Goal: Transaction & Acquisition: Complete application form

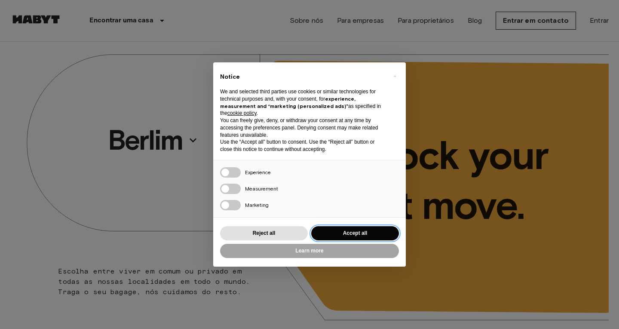
click at [367, 231] on button "Accept all" at bounding box center [355, 233] width 88 height 14
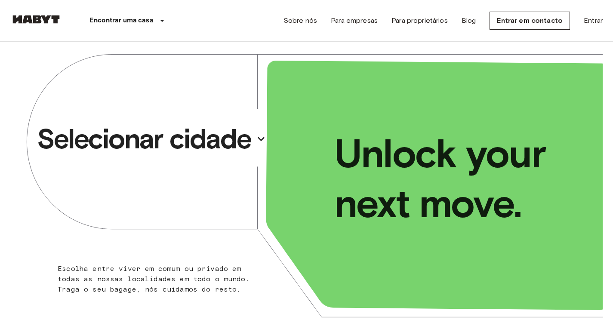
click at [222, 142] on p "Selecionar cidade" at bounding box center [144, 139] width 214 height 34
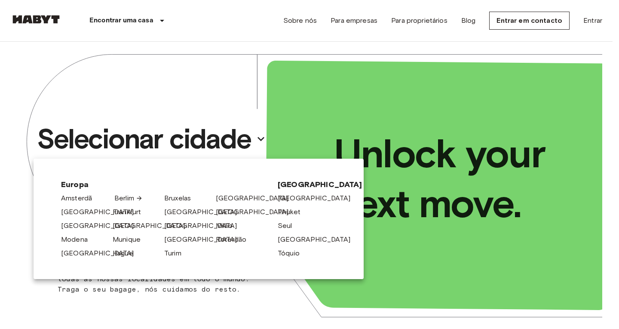
click at [133, 199] on link "Berlim" at bounding box center [128, 198] width 28 height 10
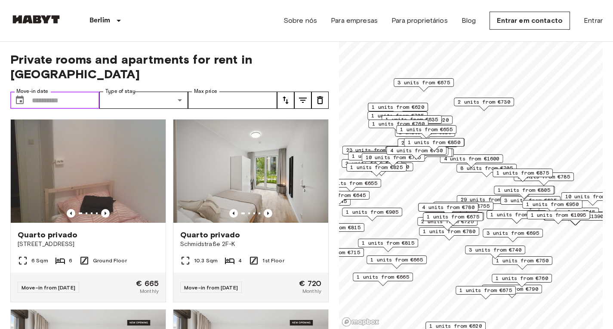
click at [50, 92] on input "Move-in date" at bounding box center [66, 100] width 68 height 17
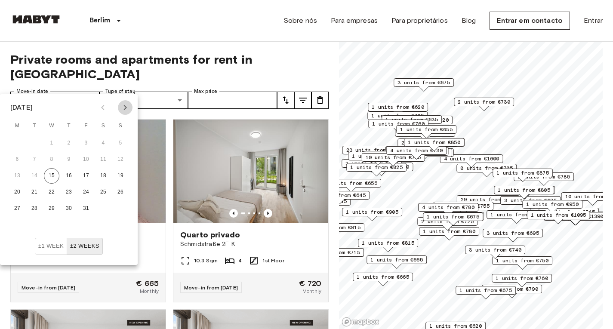
click at [123, 105] on icon "Next month" at bounding box center [125, 107] width 10 height 10
click at [104, 142] on button "1" at bounding box center [102, 143] width 15 height 15
type input "**********"
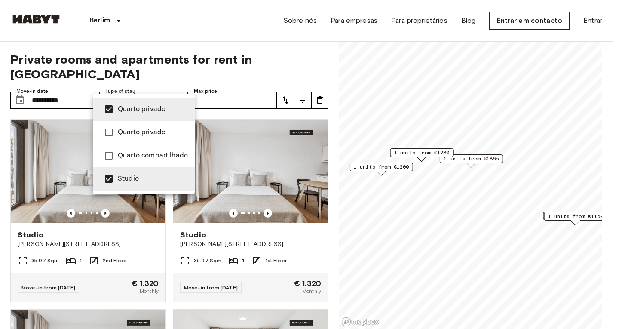
click at [0, 188] on div at bounding box center [309, 164] width 619 height 329
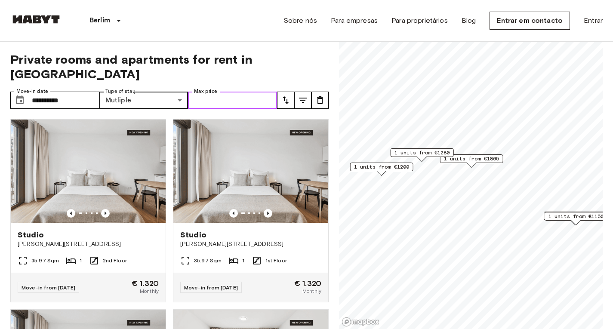
click at [242, 92] on input "Max price" at bounding box center [232, 100] width 89 height 17
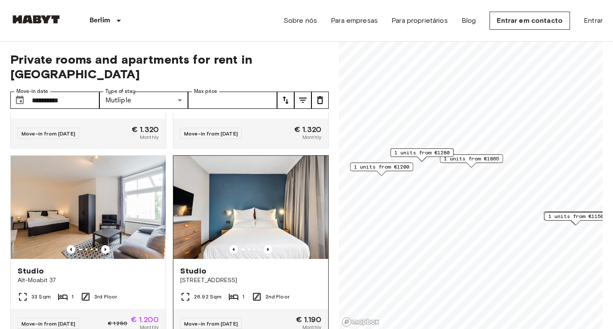
scroll to position [387, 0]
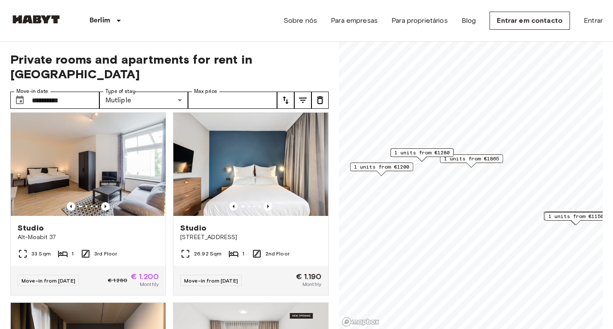
click at [286, 95] on icon "tune" at bounding box center [285, 100] width 10 height 10
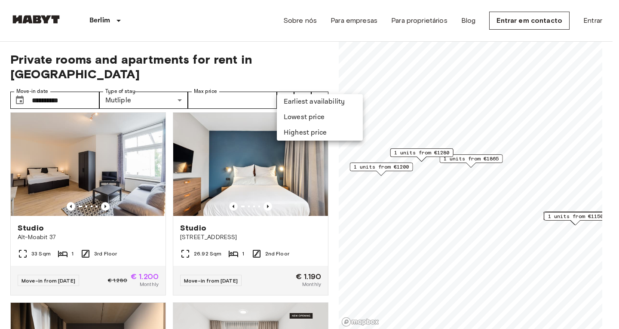
click at [300, 114] on li "Lowest price" at bounding box center [320, 117] width 86 height 15
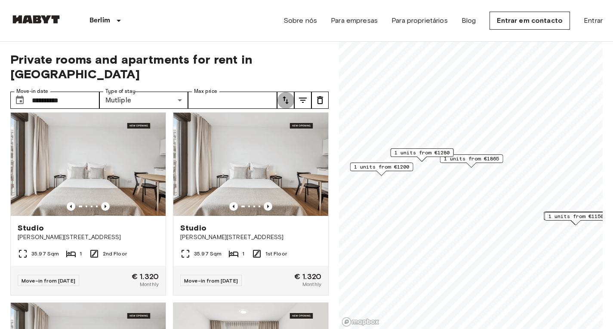
click at [288, 95] on icon "tune" at bounding box center [285, 100] width 10 height 10
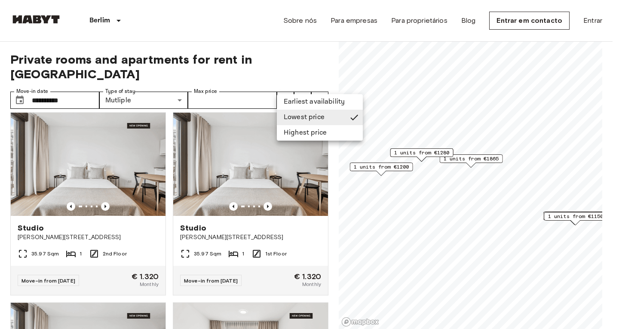
click at [0, 176] on div at bounding box center [309, 164] width 619 height 329
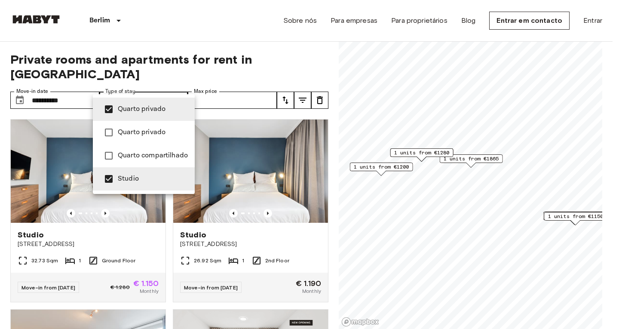
type input "**********"
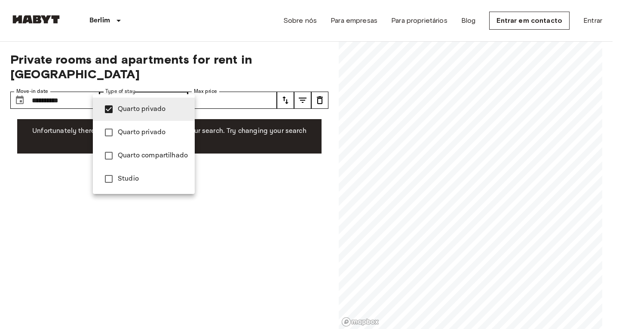
click at [22, 170] on div at bounding box center [309, 164] width 619 height 329
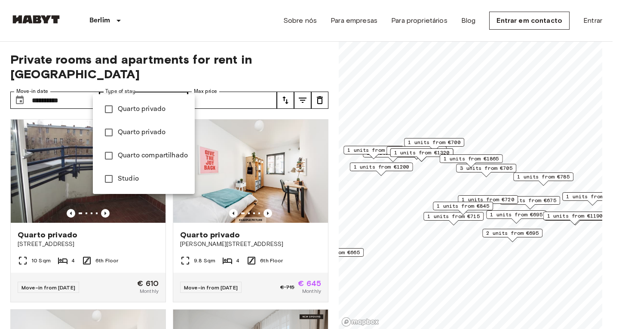
click at [0, 149] on div at bounding box center [309, 164] width 619 height 329
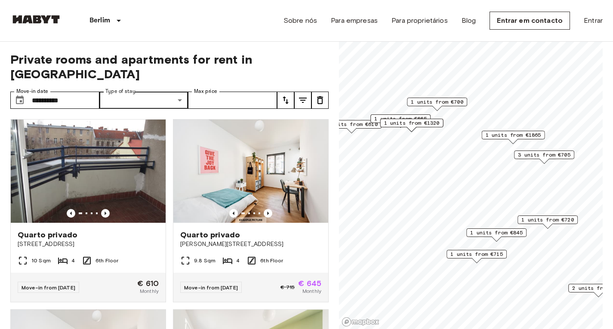
click at [530, 152] on span "3 units from €705" at bounding box center [544, 155] width 52 height 8
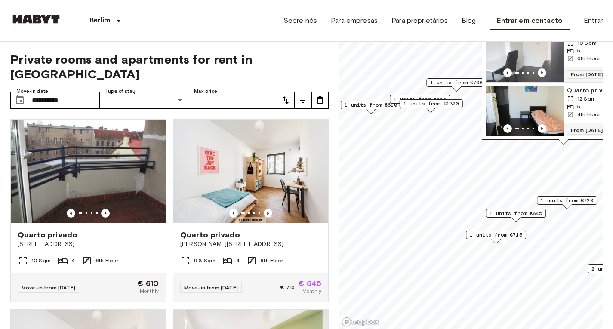
click at [499, 234] on span "1 units from €715" at bounding box center [496, 235] width 52 height 8
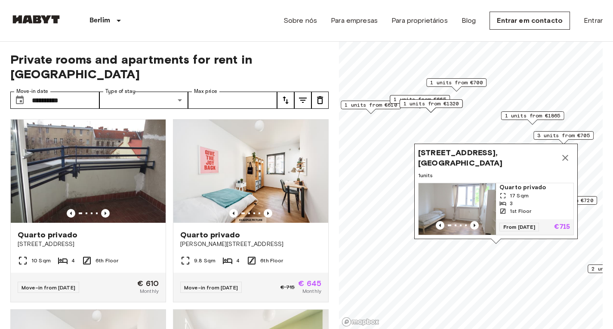
click at [487, 192] on img "Map marker" at bounding box center [457, 209] width 77 height 52
click at [564, 153] on icon "Map marker" at bounding box center [565, 158] width 10 height 10
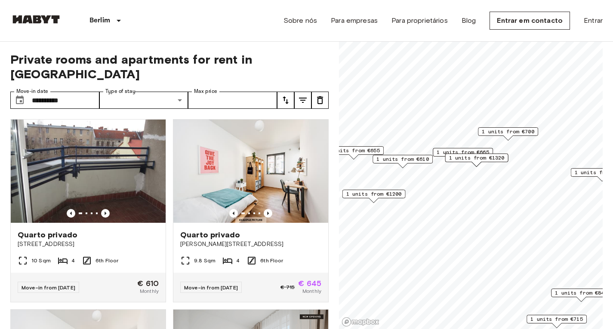
click at [470, 150] on span "1 units from €665" at bounding box center [463, 152] width 52 height 8
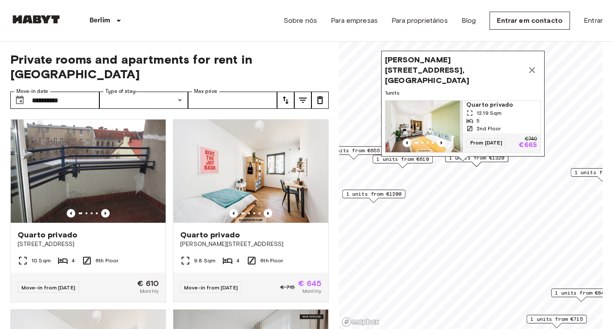
click at [442, 108] on img "Map marker" at bounding box center [423, 127] width 77 height 52
click at [533, 65] on icon "Map marker" at bounding box center [532, 70] width 10 height 10
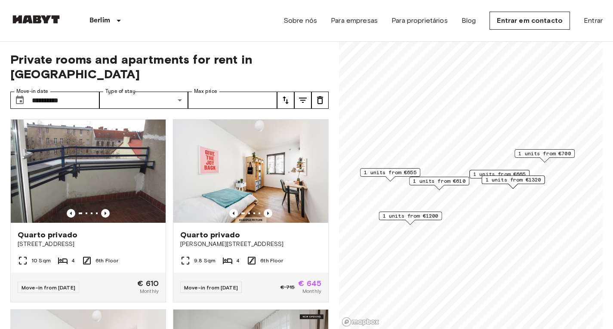
click at [455, 188] on div "1 units from €610" at bounding box center [439, 183] width 60 height 13
click at [452, 180] on span "1 units from €610" at bounding box center [439, 181] width 52 height 8
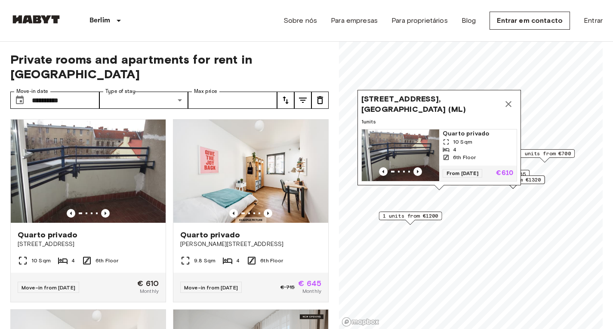
click at [422, 129] on img "Map marker" at bounding box center [400, 155] width 77 height 52
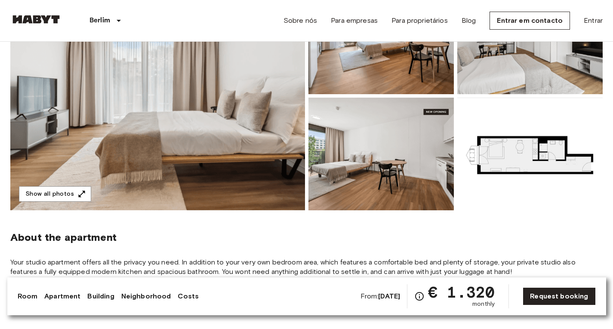
scroll to position [86, 0]
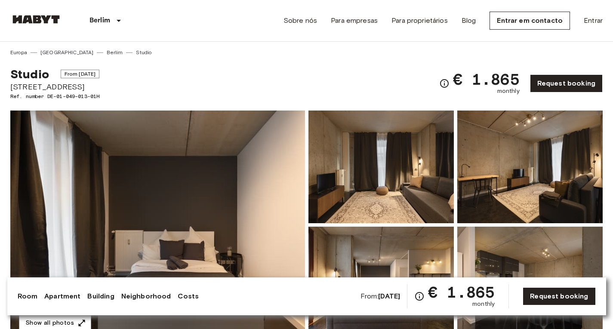
click at [28, 89] on span "Linienstrasse 214" at bounding box center [54, 86] width 89 height 11
click at [28, 89] on span "[STREET_ADDRESS]" at bounding box center [54, 86] width 89 height 11
copy span "[STREET_ADDRESS]"
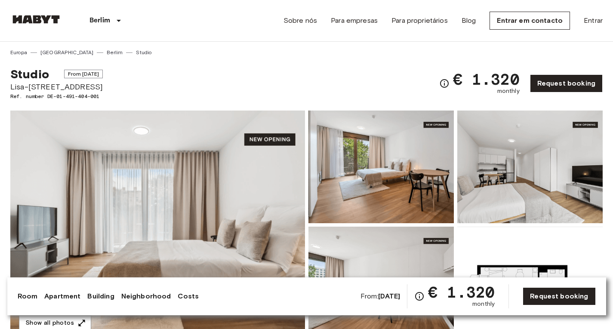
scroll to position [129, 0]
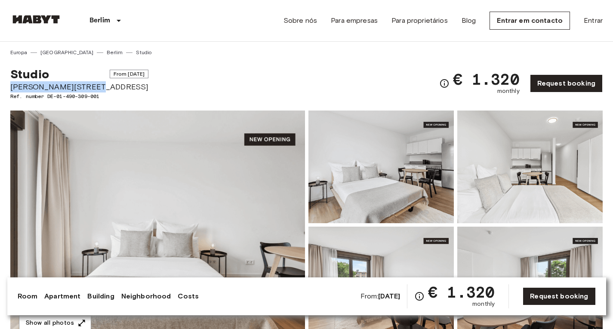
drag, startPoint x: 7, startPoint y: 86, endPoint x: 83, endPoint y: 91, distance: 75.4
copy span "Lisa-Fittko-Straße 7"
click at [201, 173] on img at bounding box center [157, 225] width 295 height 229
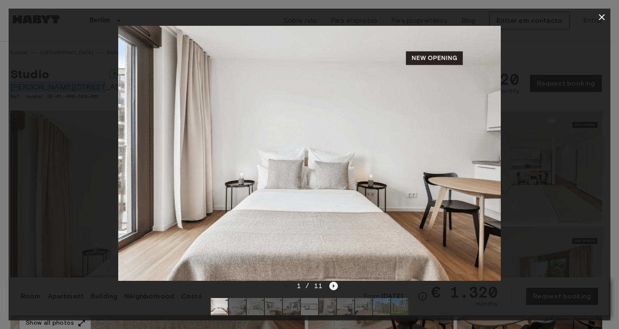
click at [333, 284] on icon "Next image" at bounding box center [334, 286] width 9 height 9
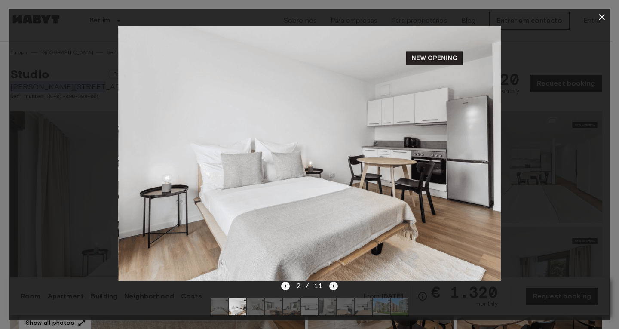
click at [333, 284] on icon "Next image" at bounding box center [334, 286] width 9 height 9
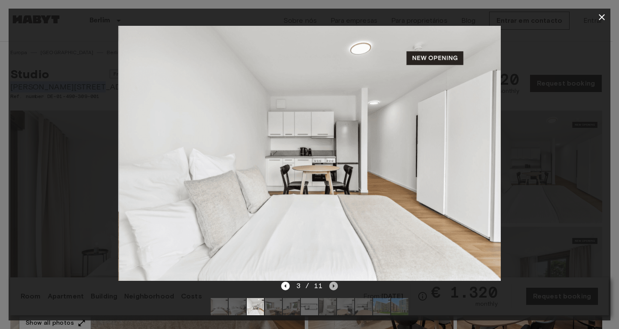
click at [333, 284] on icon "Next image" at bounding box center [334, 286] width 9 height 9
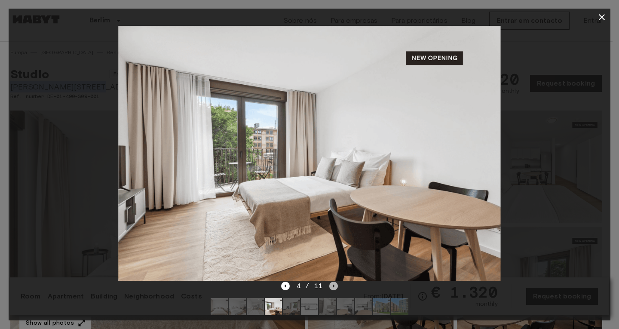
click at [333, 284] on icon "Next image" at bounding box center [334, 286] width 9 height 9
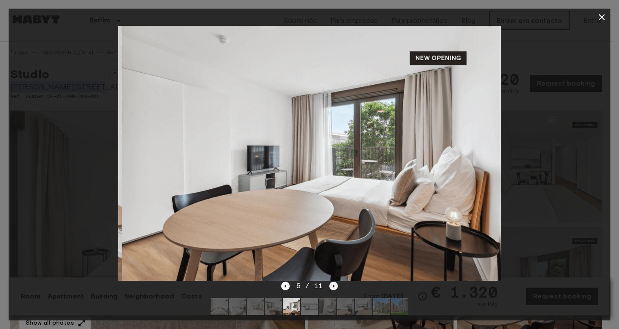
click at [333, 284] on icon "Next image" at bounding box center [334, 286] width 9 height 9
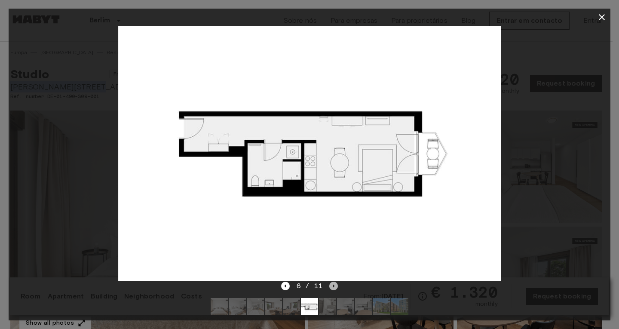
click at [333, 284] on icon "Next image" at bounding box center [334, 286] width 9 height 9
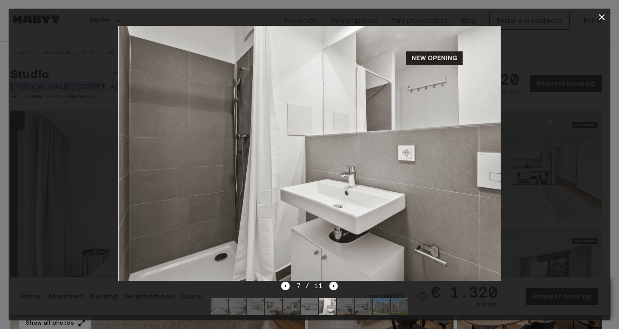
click at [333, 284] on icon "Next image" at bounding box center [334, 286] width 9 height 9
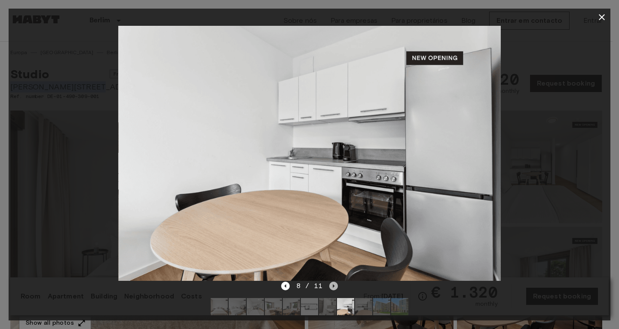
click at [333, 284] on icon "Next image" at bounding box center [334, 286] width 9 height 9
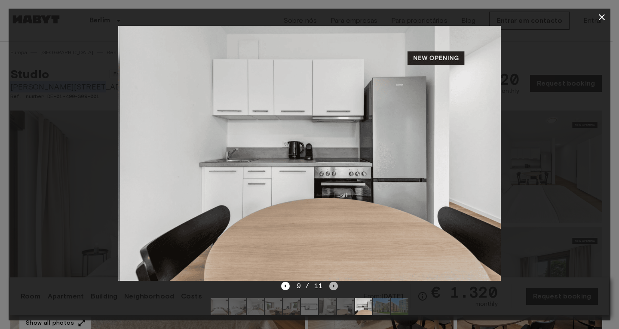
click at [333, 284] on icon "Next image" at bounding box center [334, 286] width 9 height 9
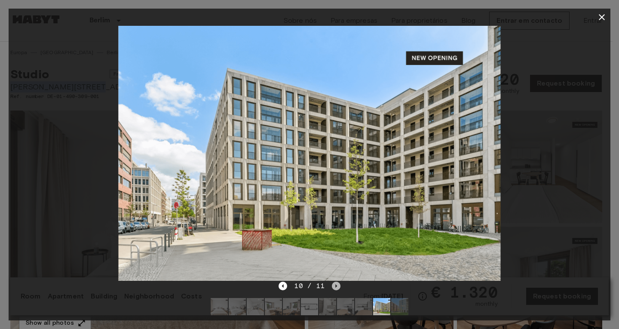
click at [333, 284] on icon "Next image" at bounding box center [336, 286] width 9 height 9
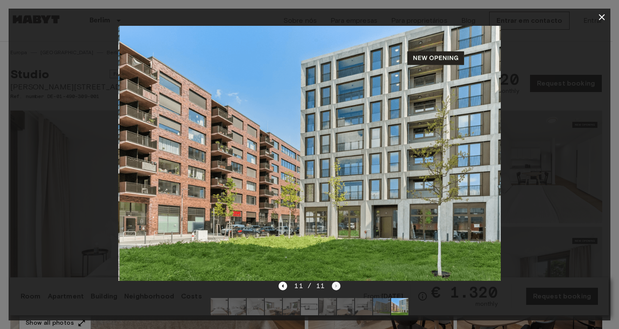
click at [333, 284] on div "11 / 11" at bounding box center [310, 286] width 62 height 10
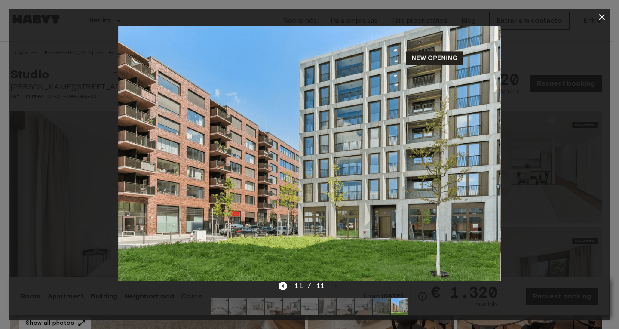
click at [600, 17] on icon "button" at bounding box center [602, 17] width 10 height 10
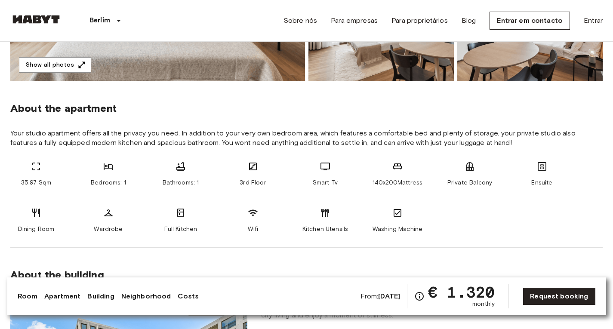
scroll to position [215, 0]
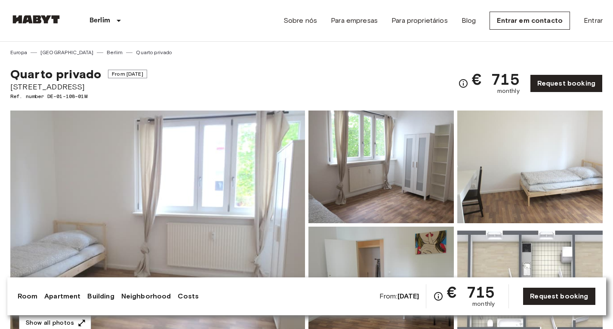
click at [52, 88] on span "Wilhelmstraße 6" at bounding box center [78, 86] width 137 height 11
click at [53, 88] on span "Wilhelmstraße 6" at bounding box center [78, 86] width 137 height 11
copy span "Wilhelmstraße 6"
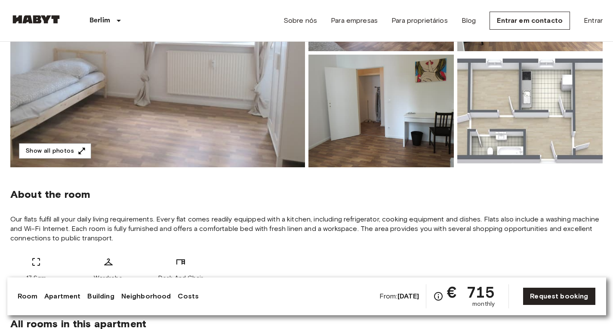
scroll to position [129, 0]
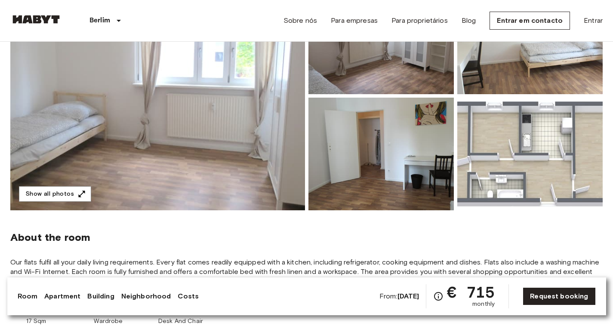
click at [181, 89] on img at bounding box center [157, 96] width 295 height 229
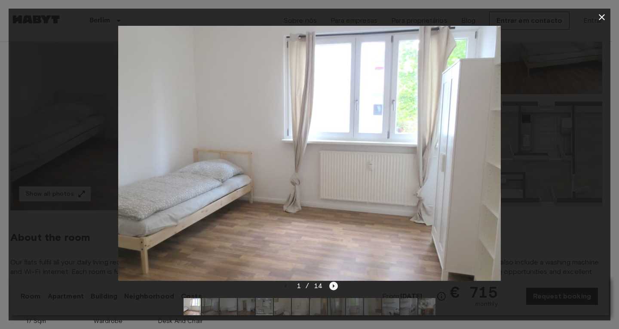
click at [333, 284] on icon "Next image" at bounding box center [334, 286] width 9 height 9
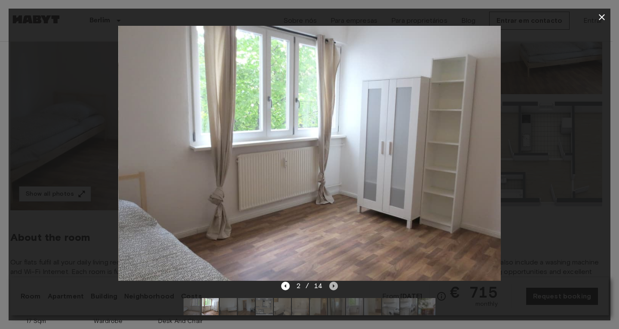
click at [333, 284] on icon "Next image" at bounding box center [334, 286] width 9 height 9
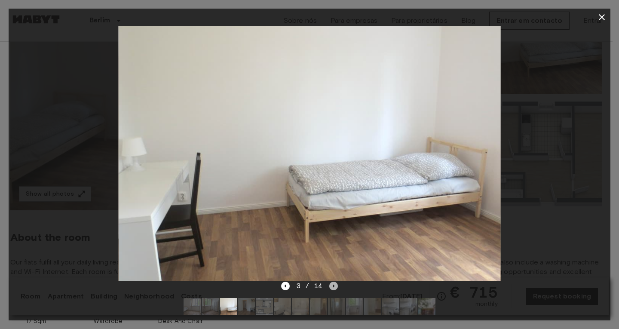
click at [333, 284] on icon "Next image" at bounding box center [334, 286] width 9 height 9
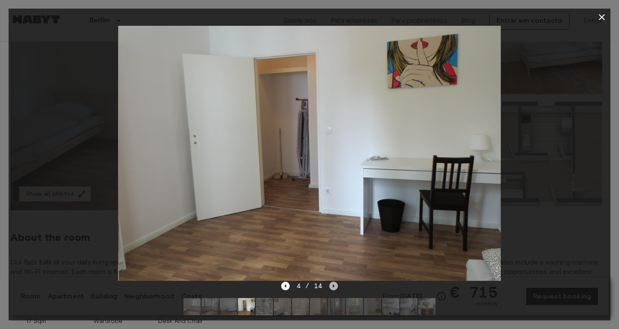
click at [333, 284] on icon "Next image" at bounding box center [334, 286] width 9 height 9
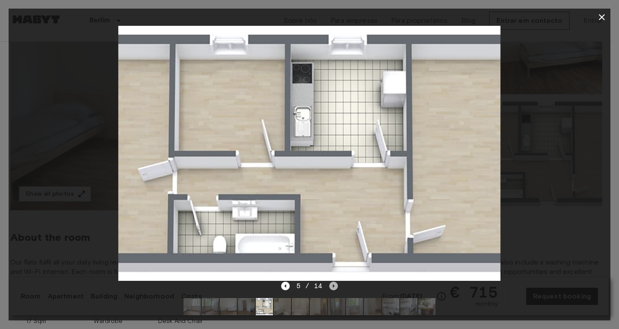
click at [333, 284] on icon "Next image" at bounding box center [334, 286] width 9 height 9
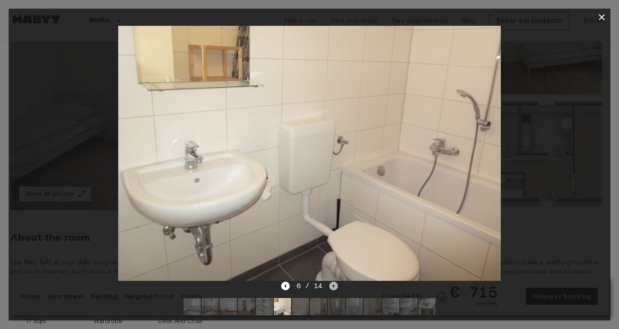
click at [333, 284] on icon "Next image" at bounding box center [334, 286] width 9 height 9
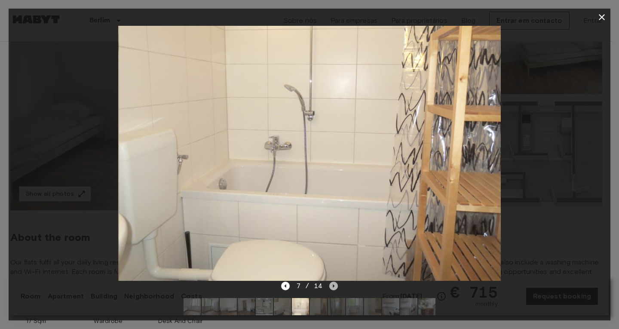
click at [333, 284] on icon "Next image" at bounding box center [334, 286] width 9 height 9
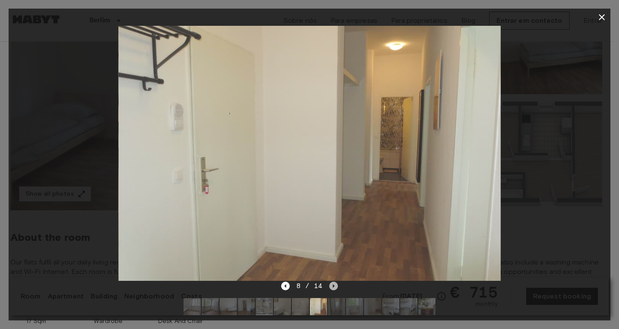
click at [333, 284] on icon "Next image" at bounding box center [334, 286] width 9 height 9
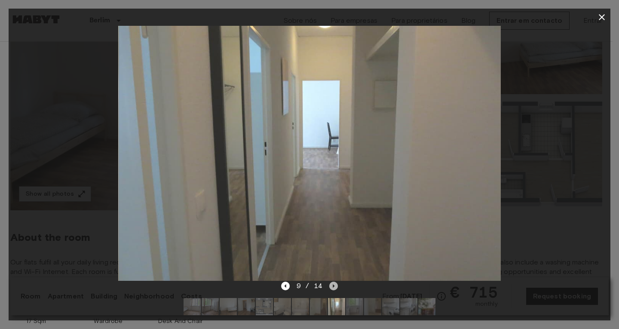
click at [333, 284] on icon "Next image" at bounding box center [334, 286] width 9 height 9
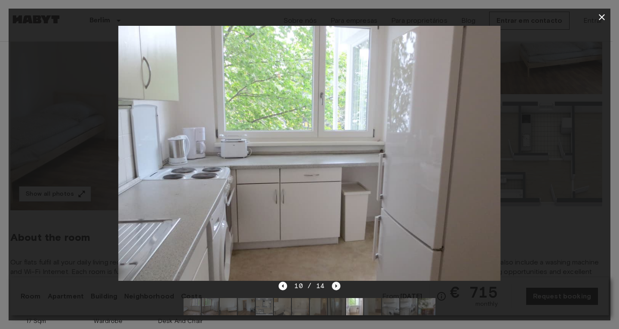
click at [333, 284] on icon "Next image" at bounding box center [336, 286] width 9 height 9
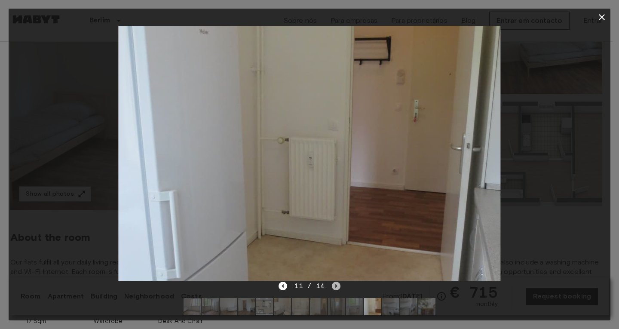
click at [333, 284] on icon "Next image" at bounding box center [336, 286] width 9 height 9
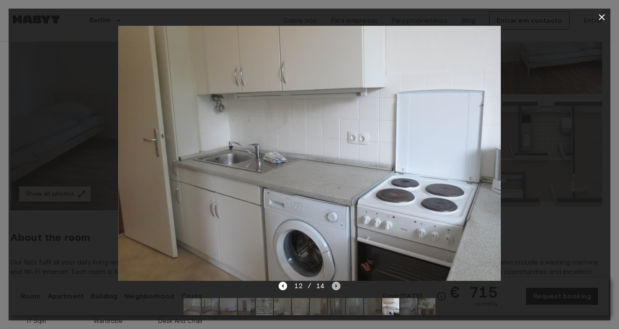
click at [333, 284] on icon "Next image" at bounding box center [336, 286] width 9 height 9
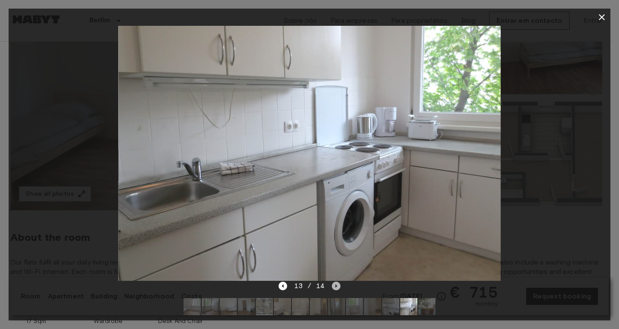
click at [333, 284] on icon "Next image" at bounding box center [336, 286] width 9 height 9
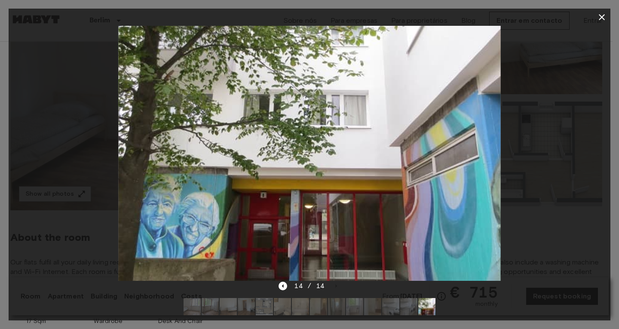
click at [601, 15] on icon "button" at bounding box center [602, 17] width 6 height 6
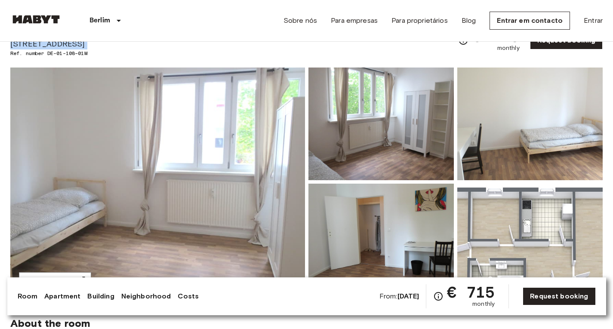
scroll to position [0, 0]
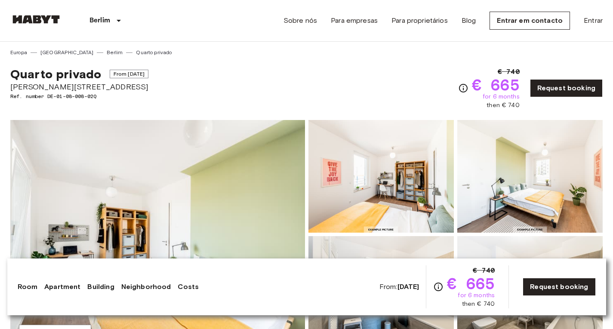
click at [63, 88] on span "[PERSON_NAME][STREET_ADDRESS]" at bounding box center [79, 86] width 138 height 11
copy span "[PERSON_NAME][STREET_ADDRESS]"
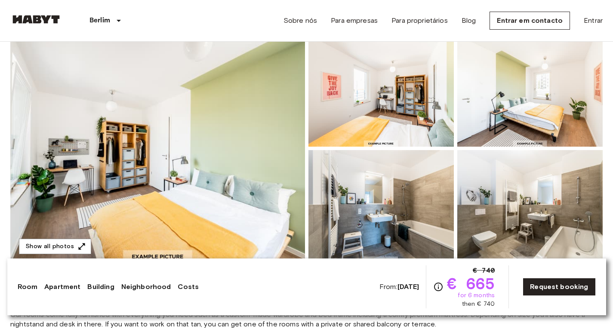
scroll to position [129, 0]
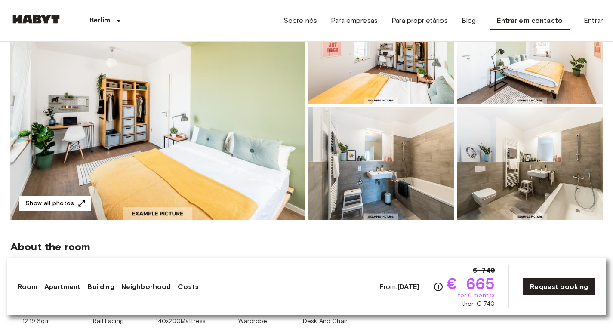
click at [191, 131] on img at bounding box center [157, 105] width 295 height 229
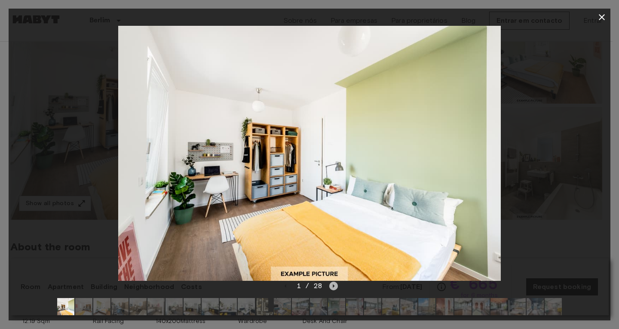
click at [333, 285] on icon "Next image" at bounding box center [334, 286] width 9 height 9
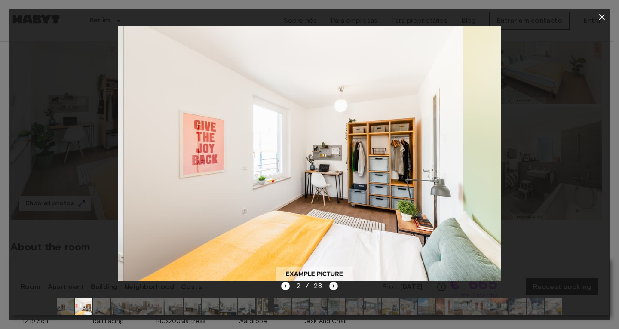
click at [333, 285] on icon "Next image" at bounding box center [334, 286] width 9 height 9
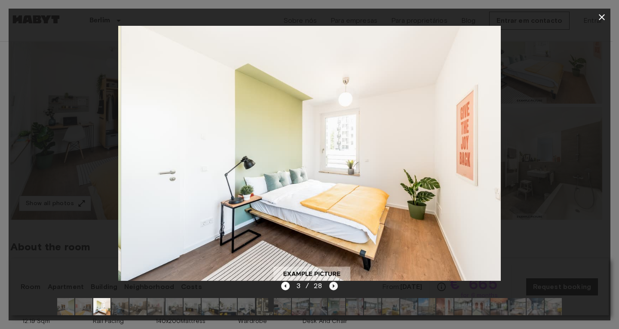
click at [333, 285] on icon "Next image" at bounding box center [334, 286] width 9 height 9
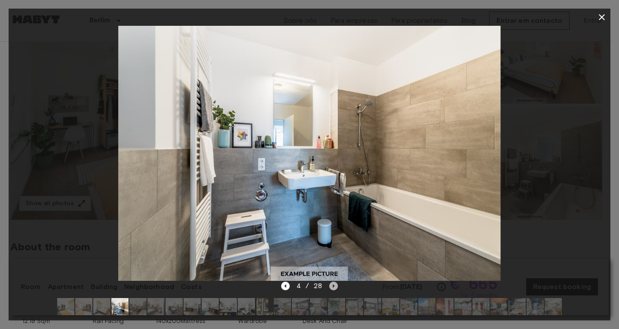
click at [333, 285] on icon "Next image" at bounding box center [334, 286] width 9 height 9
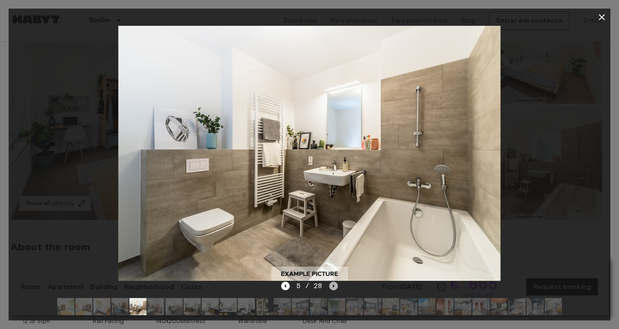
click at [333, 286] on icon "Next image" at bounding box center [334, 286] width 9 height 9
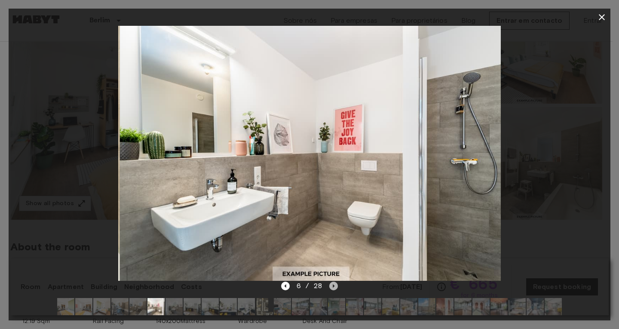
click at [333, 286] on icon "Next image" at bounding box center [334, 286] width 9 height 9
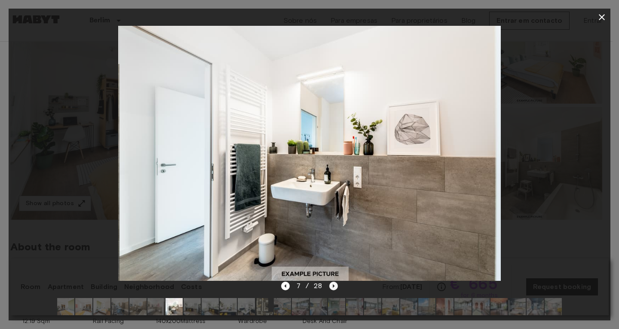
click at [333, 286] on icon "Next image" at bounding box center [334, 286] width 9 height 9
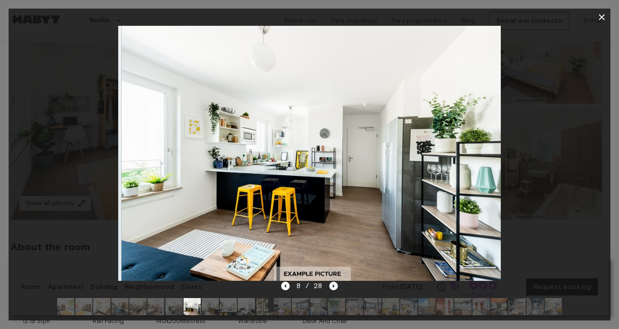
click at [333, 286] on icon "Next image" at bounding box center [334, 286] width 9 height 9
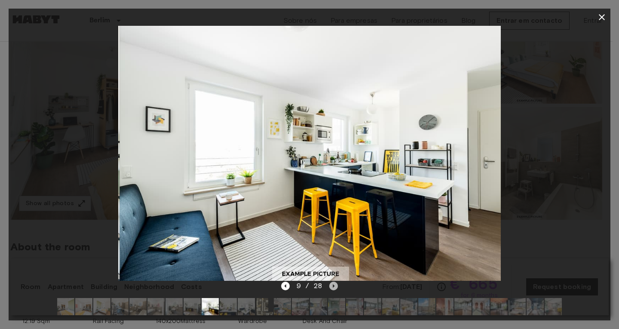
click at [333, 286] on icon "Next image" at bounding box center [334, 286] width 9 height 9
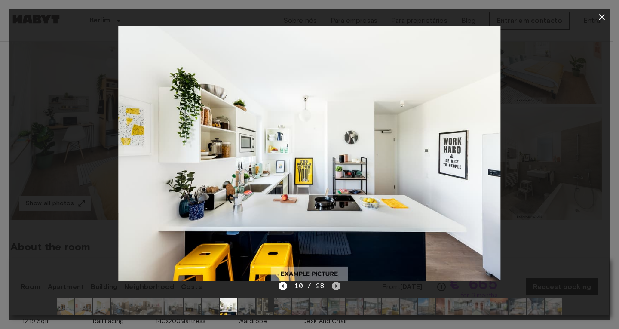
click at [333, 286] on icon "Next image" at bounding box center [336, 286] width 9 height 9
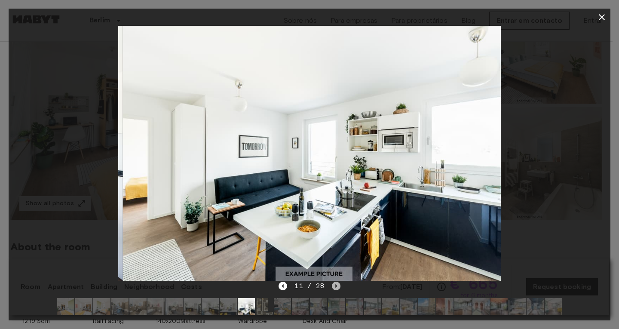
click at [333, 286] on icon "Next image" at bounding box center [336, 286] width 9 height 9
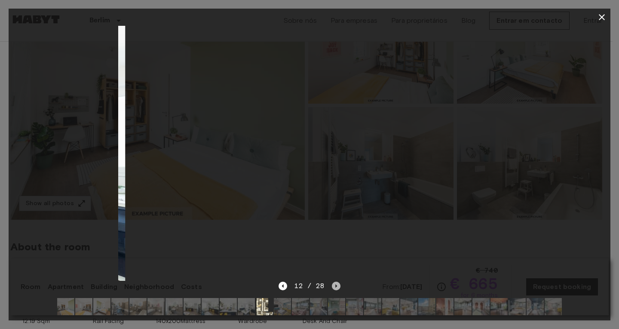
click at [333, 286] on icon "Next image" at bounding box center [336, 286] width 9 height 9
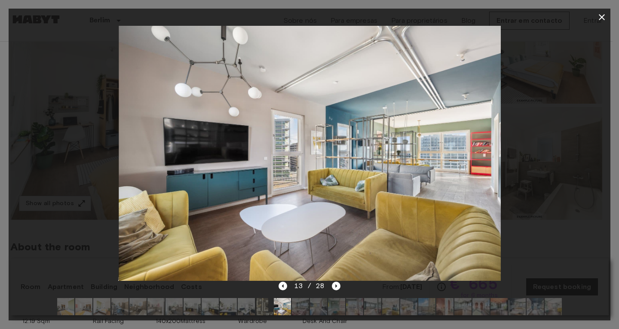
click at [288, 285] on div "13 / 28" at bounding box center [310, 286] width 62 height 10
click at [285, 285] on icon "Previous image" at bounding box center [283, 286] width 9 height 9
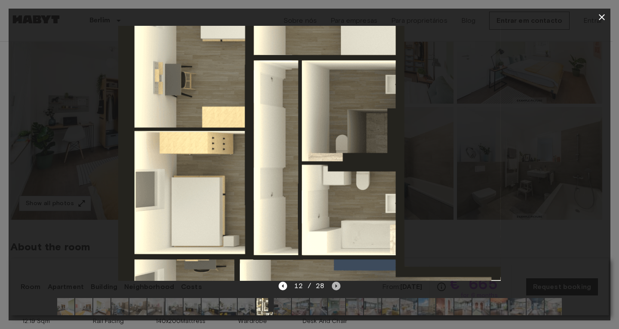
click at [333, 284] on icon "Next image" at bounding box center [336, 286] width 9 height 9
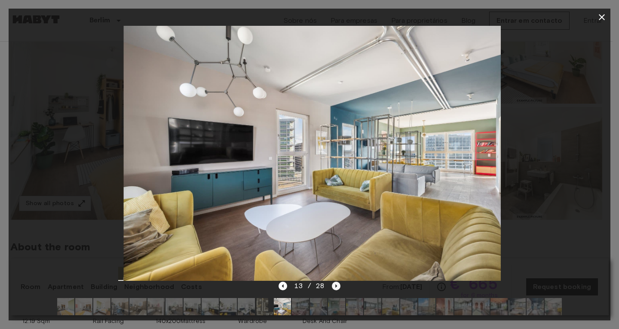
click at [333, 284] on icon "Next image" at bounding box center [336, 286] width 9 height 9
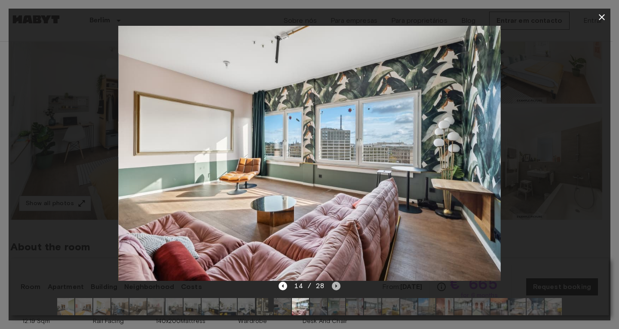
click at [333, 284] on icon "Next image" at bounding box center [336, 286] width 9 height 9
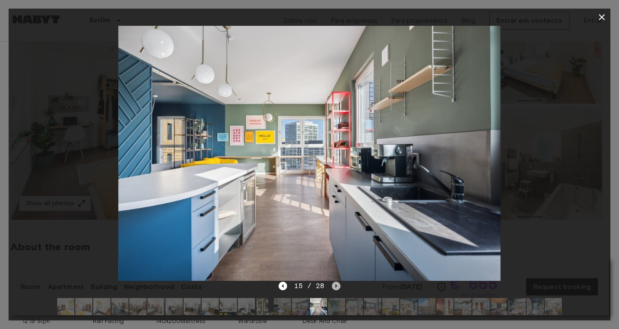
click at [333, 284] on icon "Next image" at bounding box center [336, 286] width 9 height 9
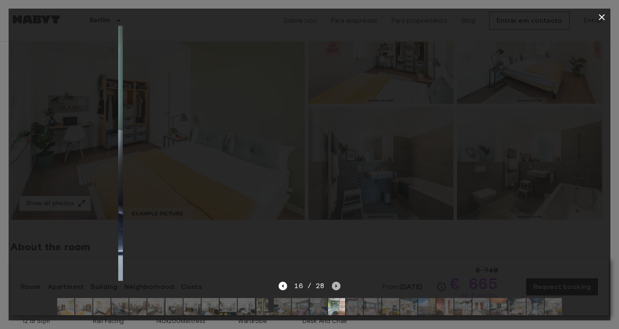
click at [333, 284] on icon "Next image" at bounding box center [336, 286] width 9 height 9
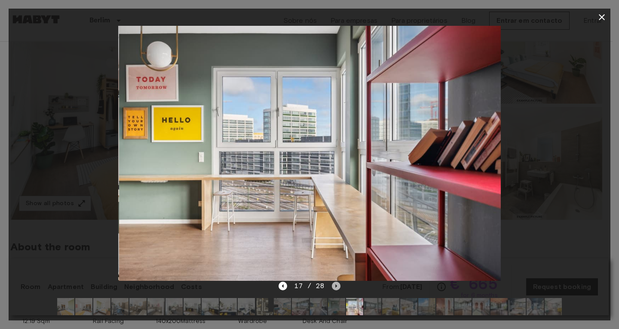
click at [333, 284] on icon "Next image" at bounding box center [336, 286] width 9 height 9
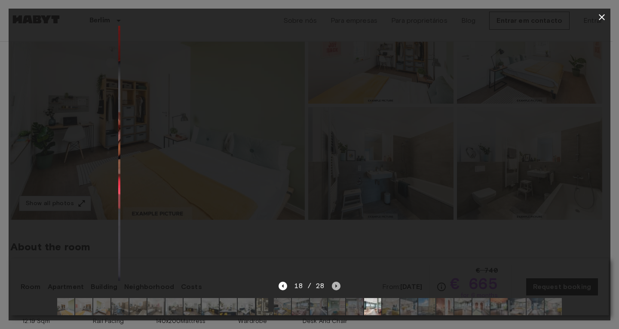
click at [333, 284] on icon "Next image" at bounding box center [336, 286] width 9 height 9
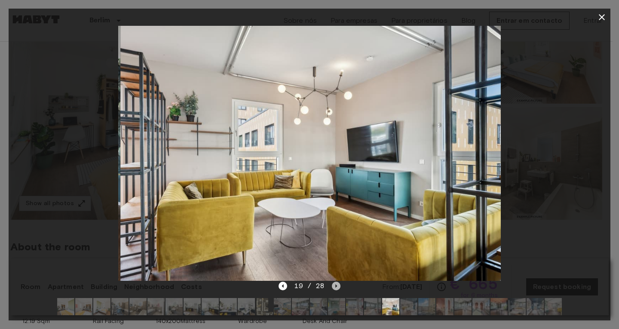
click at [333, 284] on icon "Next image" at bounding box center [336, 286] width 9 height 9
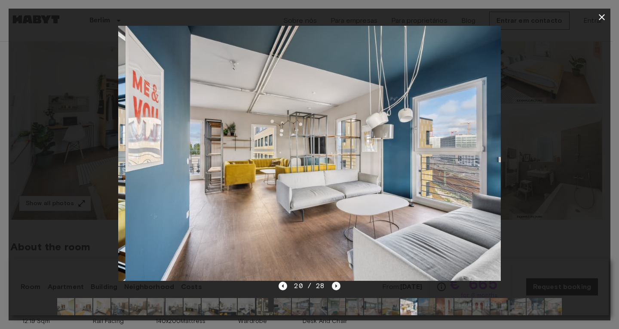
click at [333, 284] on icon "Next image" at bounding box center [336, 286] width 9 height 9
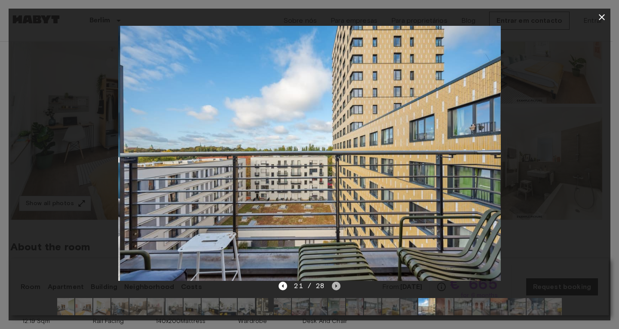
click at [333, 284] on icon "Next image" at bounding box center [336, 286] width 9 height 9
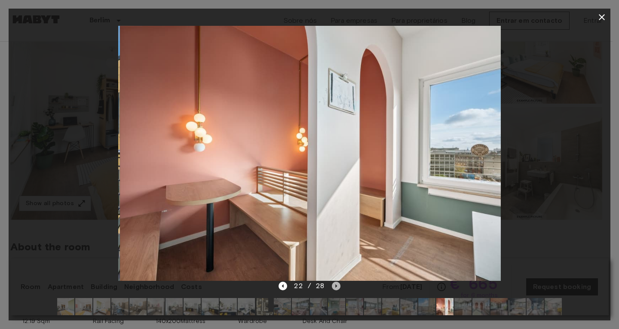
click at [333, 284] on icon "Next image" at bounding box center [336, 286] width 9 height 9
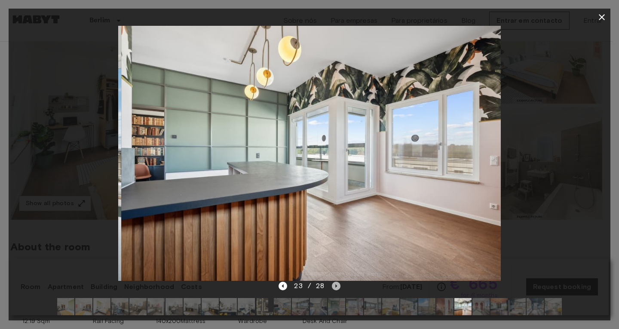
click at [333, 284] on icon "Next image" at bounding box center [336, 286] width 9 height 9
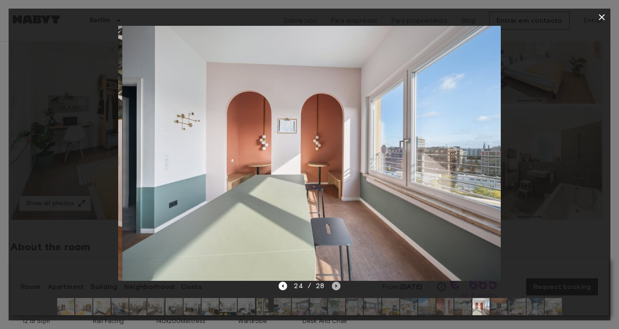
click at [333, 284] on icon "Next image" at bounding box center [336, 286] width 9 height 9
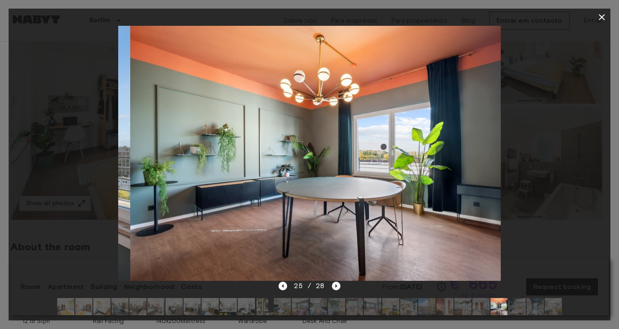
click at [333, 284] on icon "Next image" at bounding box center [336, 286] width 9 height 9
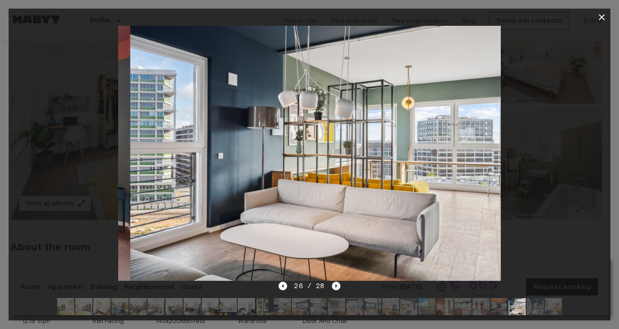
click at [333, 284] on icon "Next image" at bounding box center [336, 286] width 9 height 9
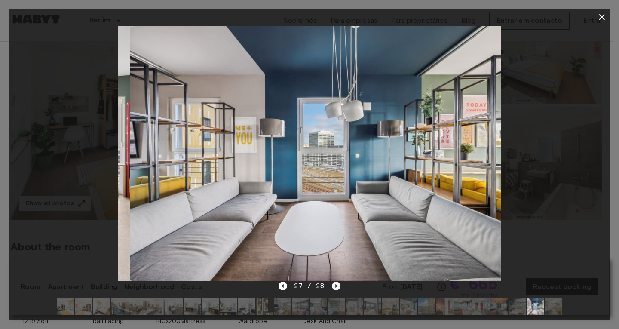
click at [333, 284] on icon "Next image" at bounding box center [336, 286] width 9 height 9
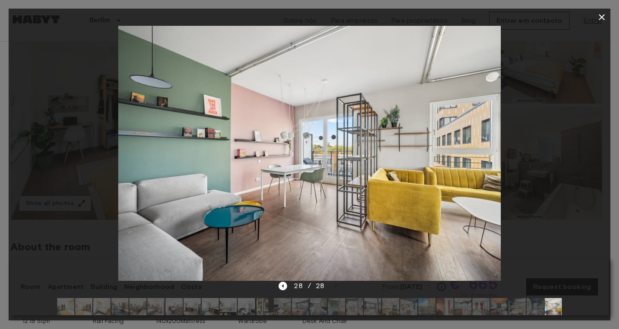
click at [602, 16] on icon "button" at bounding box center [602, 17] width 10 height 10
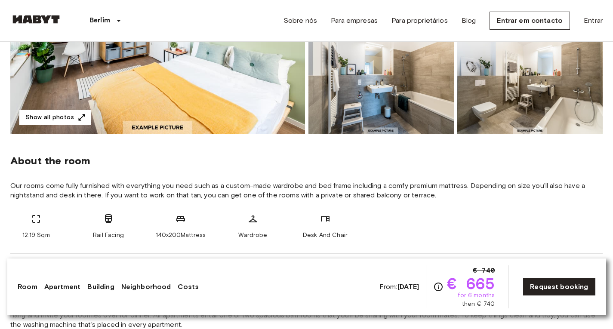
scroll to position [258, 0]
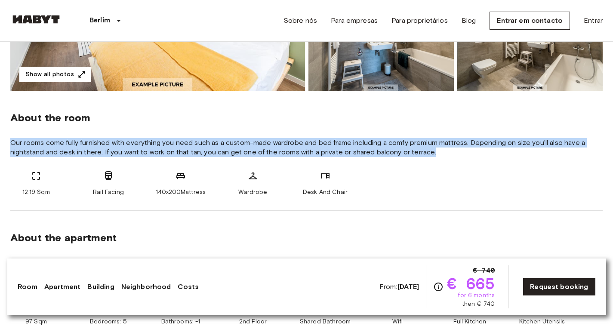
drag, startPoint x: 6, startPoint y: 139, endPoint x: 437, endPoint y: 154, distance: 430.8
copy span "Our rooms come fully furnished with everything you need such as a custom-made w…"
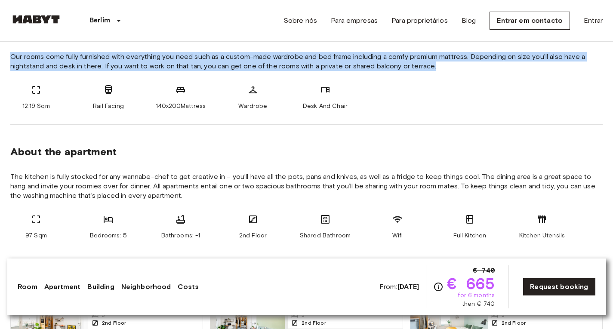
scroll to position [387, 0]
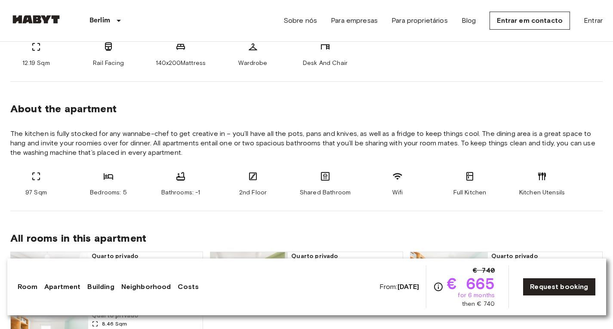
click at [37, 137] on span "The kitchen is fully stocked for any wannabe-chef to get creative in – you’ll h…" at bounding box center [306, 143] width 592 height 28
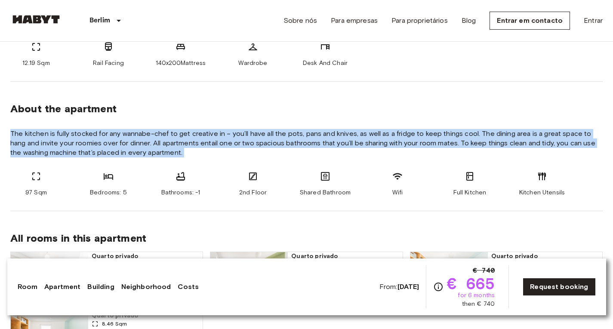
click at [37, 137] on span "The kitchen is fully stocked for any wannabe-chef to get creative in – you’ll h…" at bounding box center [306, 143] width 592 height 28
copy section "The kitchen is fully stocked for any wannabe-chef to get creative in – you’ll h…"
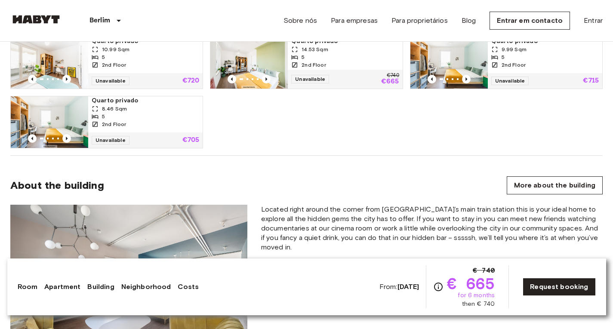
scroll to position [688, 0]
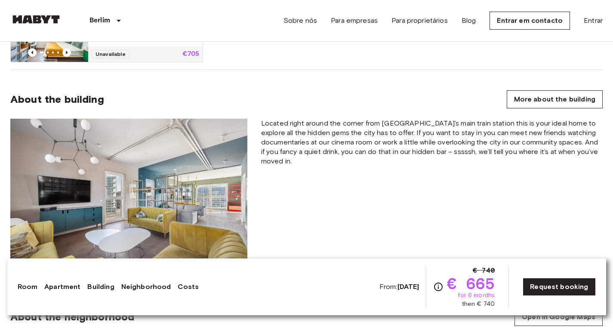
click at [327, 137] on span "Located right around the corner from Berlin’s main train station this is your i…" at bounding box center [432, 142] width 342 height 47
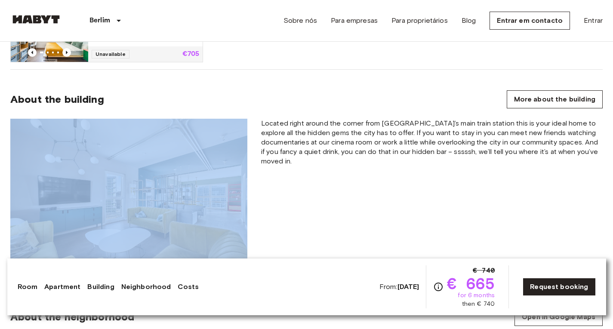
click at [327, 138] on span "Located right around the corner from Berlin’s main train station this is your i…" at bounding box center [432, 142] width 342 height 47
copy div
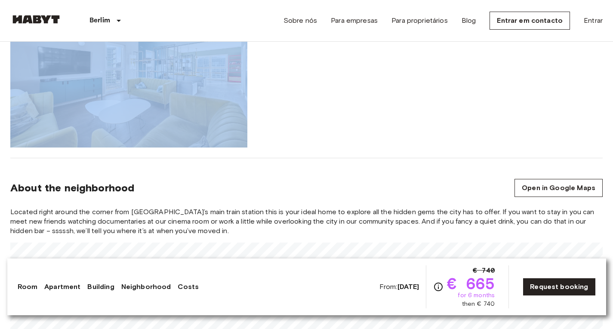
scroll to position [860, 0]
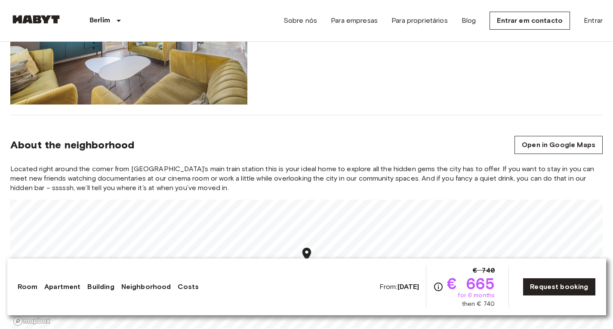
click at [229, 165] on span "Located right around the corner from Berlin’s main train station this is your i…" at bounding box center [306, 178] width 592 height 28
click at [231, 172] on span "Located right around the corner from Berlin’s main train station this is your i…" at bounding box center [306, 178] width 592 height 28
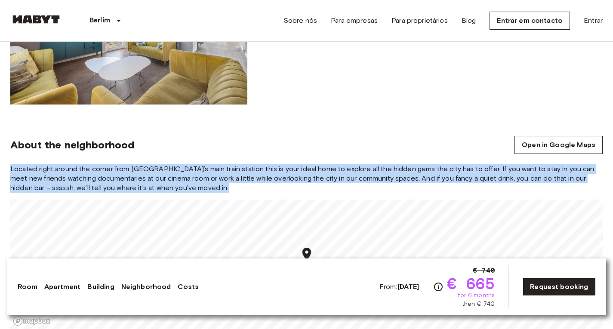
click at [231, 172] on span "Located right around the corner from Berlin’s main train station this is your i…" at bounding box center [306, 178] width 592 height 28
copy div "Located right around the corner from Berlin’s main train station this is your i…"
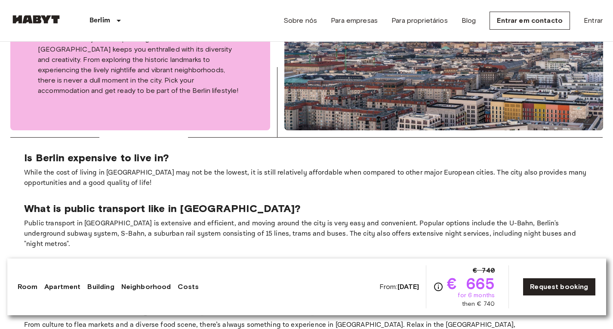
scroll to position [1721, 0]
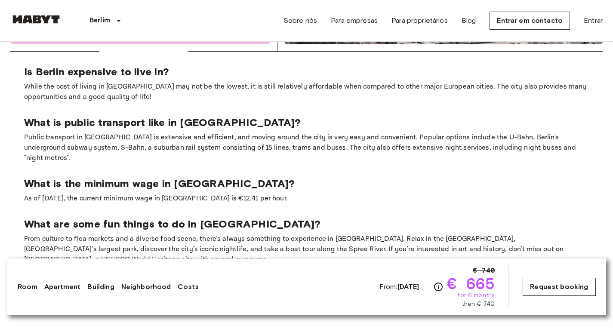
click at [563, 285] on link "Request booking" at bounding box center [559, 287] width 73 height 18
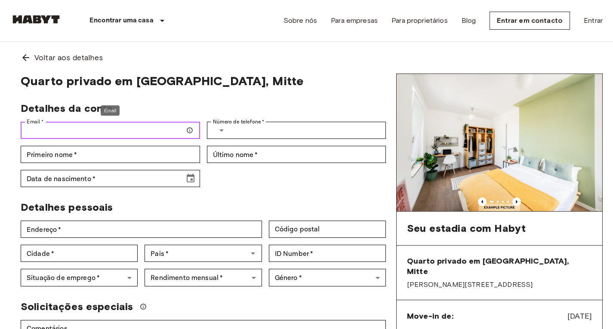
click at [176, 134] on input "Email   *" at bounding box center [110, 130] width 179 height 17
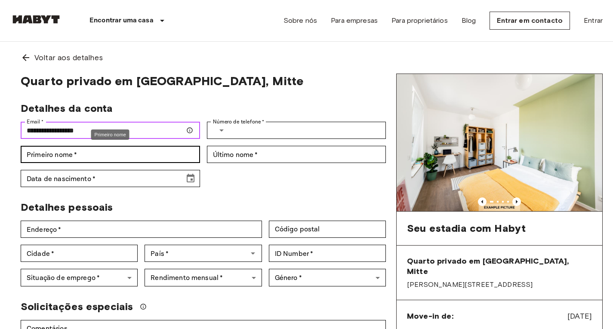
type input "**********"
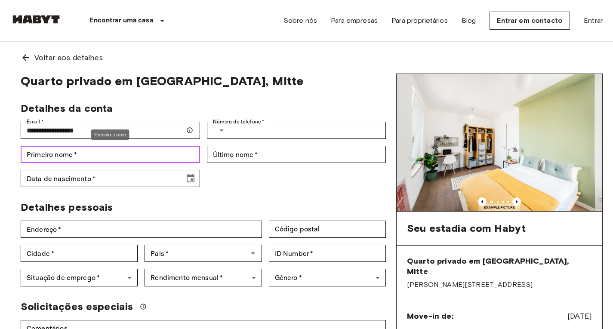
click at [139, 156] on input "Primeiro nome   *" at bounding box center [110, 154] width 179 height 17
type input "******"
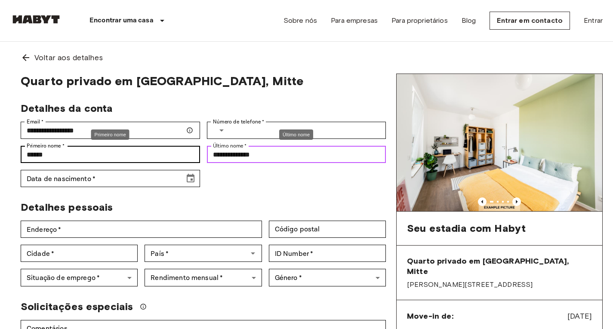
type input "**********"
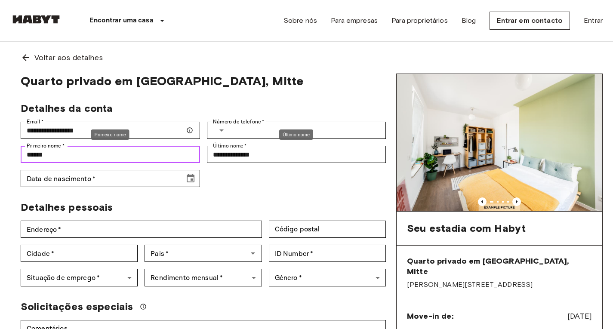
click at [34, 155] on input "******" at bounding box center [110, 154] width 179 height 17
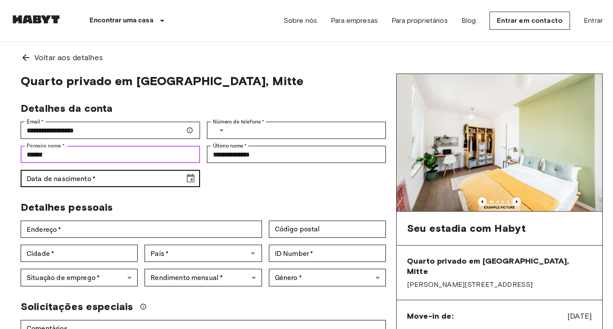
type input "******"
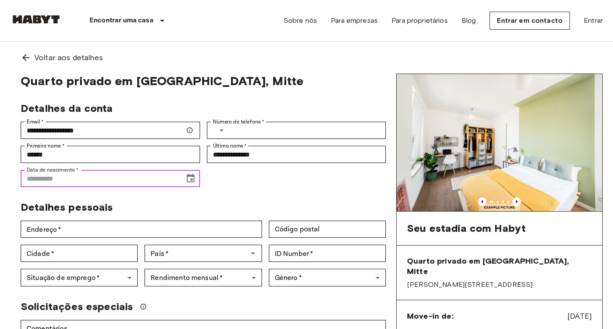
click at [83, 178] on input "Data de nascimento   *" at bounding box center [100, 178] width 158 height 17
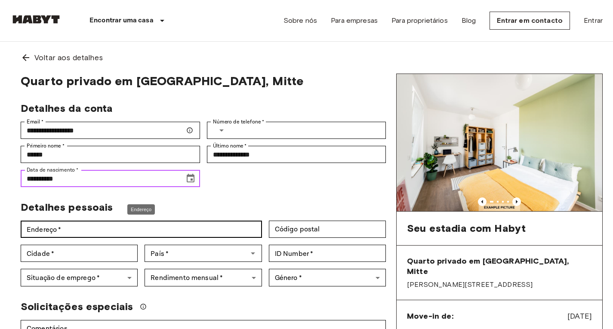
type input "**********"
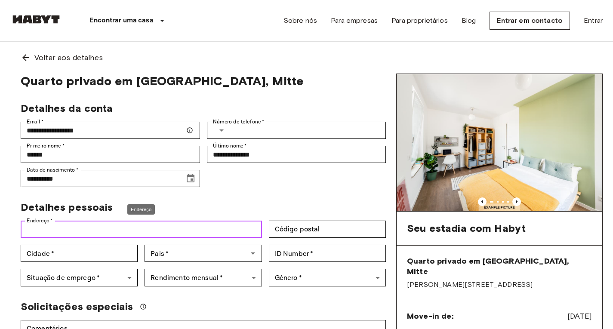
click at [117, 237] on input "Endereço   *" at bounding box center [141, 229] width 241 height 17
type input "**********"
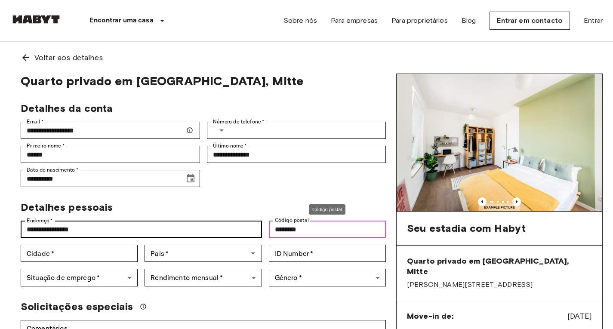
type input "********"
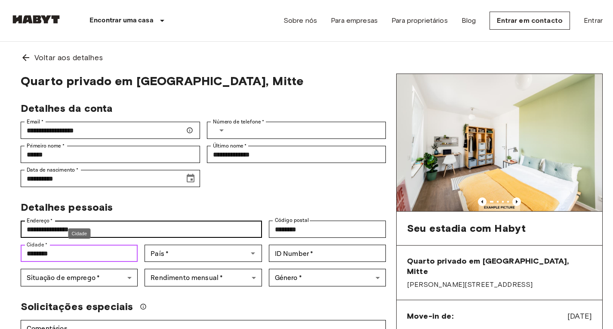
type input "********"
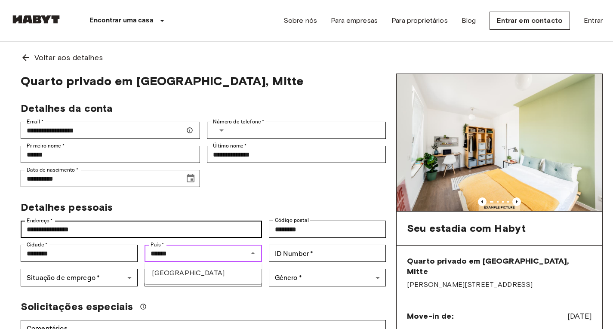
type input "******"
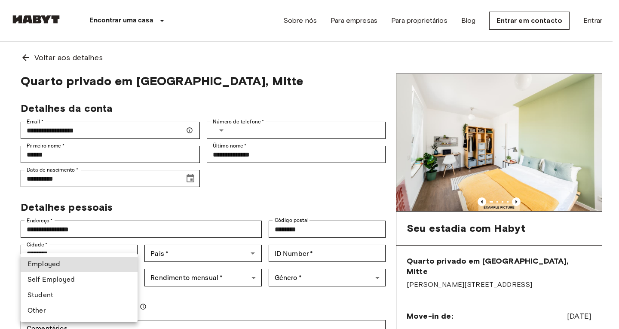
click at [122, 292] on li "Student" at bounding box center [79, 295] width 117 height 15
type input "*******"
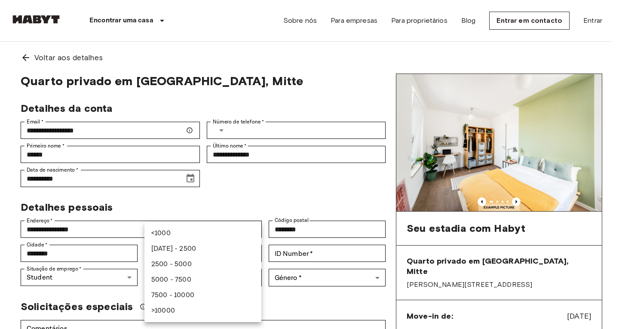
click at [200, 263] on li "2500 - 5000" at bounding box center [203, 264] width 117 height 15
type input "******"
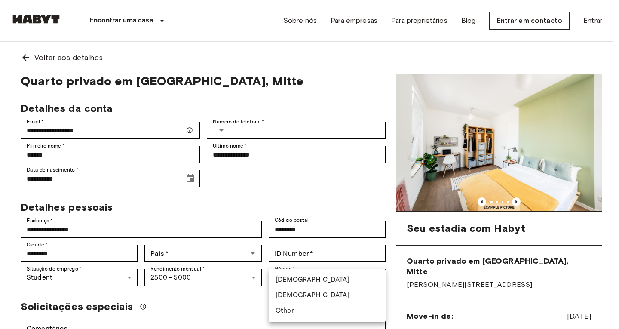
click at [287, 292] on li "Female" at bounding box center [327, 295] width 117 height 15
type input "******"
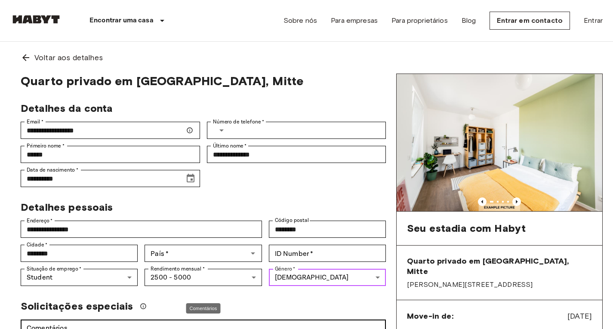
scroll to position [86, 0]
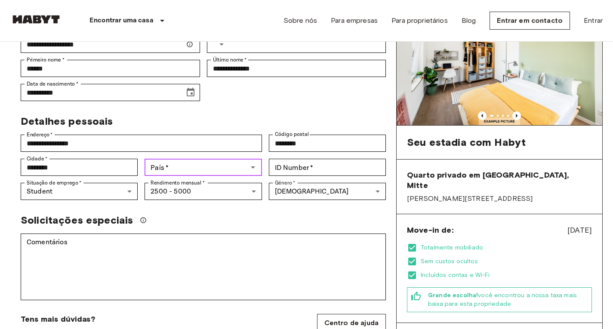
click at [238, 170] on input "País   *" at bounding box center [196, 167] width 98 height 12
click at [209, 187] on li "Brasil" at bounding box center [203, 186] width 117 height 15
type input "******"
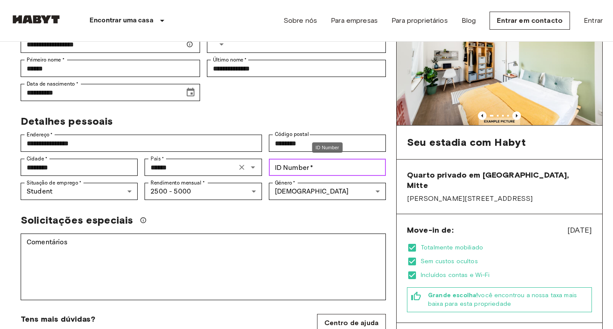
click at [293, 170] on input "ID Number   *" at bounding box center [327, 167] width 117 height 17
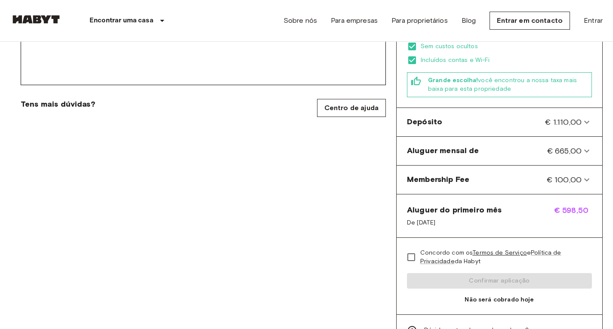
scroll to position [344, 0]
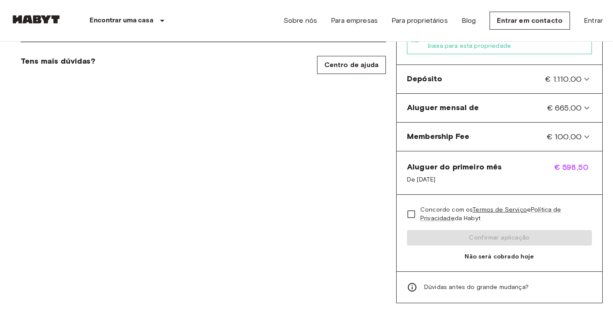
type input "*******"
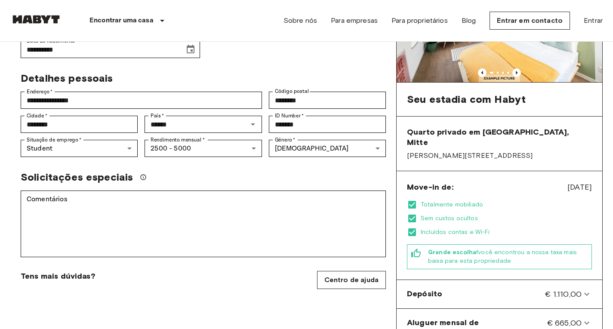
scroll to position [172, 0]
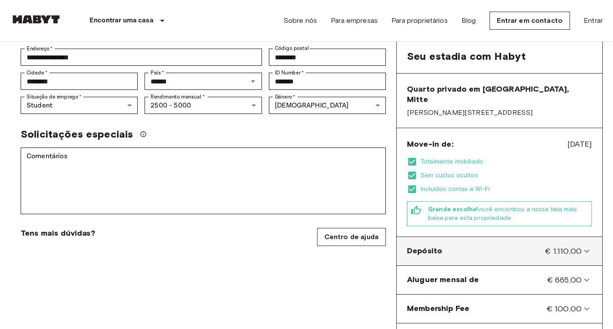
click at [516, 246] on div "Depósito € 1.110,00" at bounding box center [494, 251] width 175 height 11
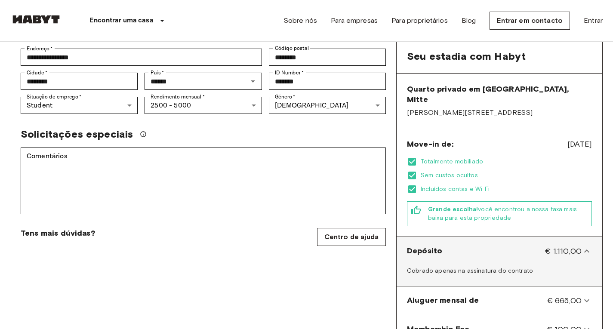
click at [516, 246] on div "Depósito € 1.110,00" at bounding box center [494, 251] width 175 height 11
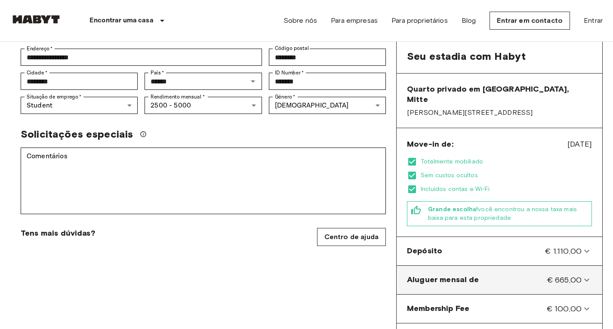
click at [523, 269] on de-panel "Aluguer mensal de € 665,00" at bounding box center [499, 280] width 199 height 22
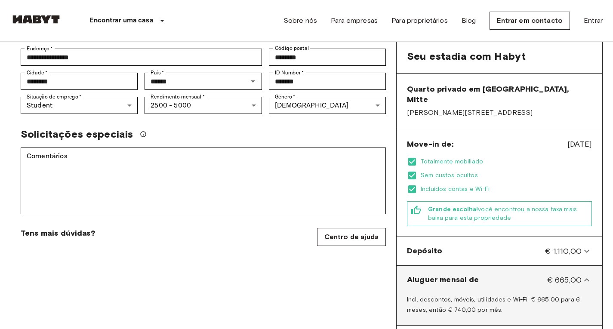
click at [523, 269] on de-panel "Aluguer mensal de € 665,00" at bounding box center [499, 280] width 199 height 22
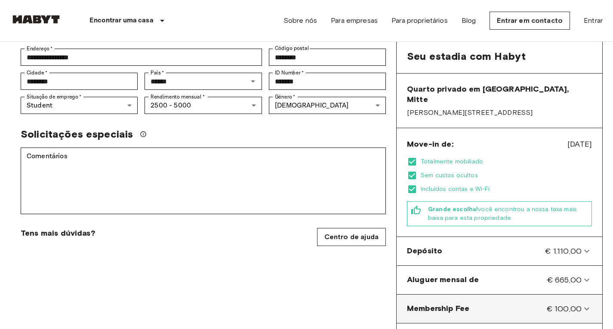
scroll to position [215, 0]
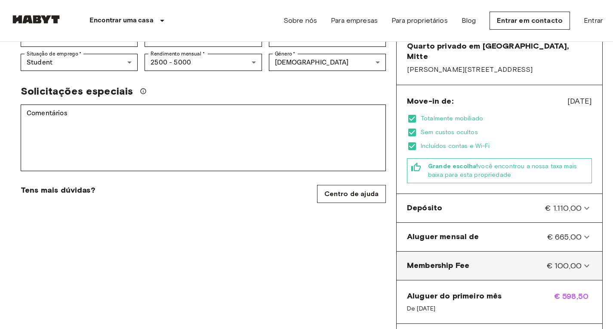
click at [527, 260] on div "Membership Fee € 100,00" at bounding box center [494, 265] width 175 height 11
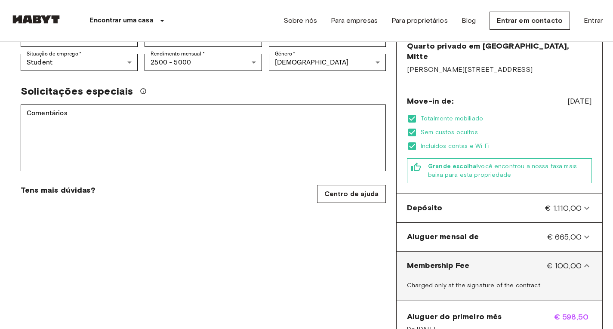
click at [527, 260] on div "Membership Fee € 100,00" at bounding box center [494, 265] width 175 height 11
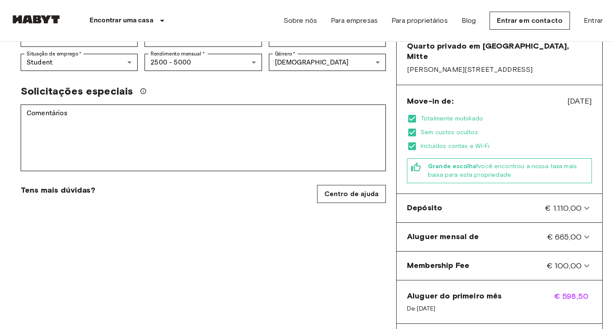
scroll to position [301, 0]
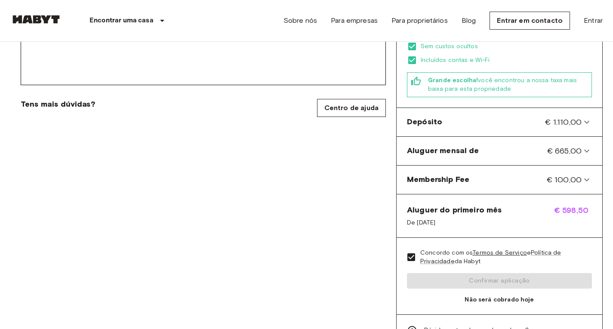
click at [493, 270] on div "Concordo com os Termos de Serviço e Política de Privacidade da Habyt Confirmar …" at bounding box center [500, 276] width 206 height 77
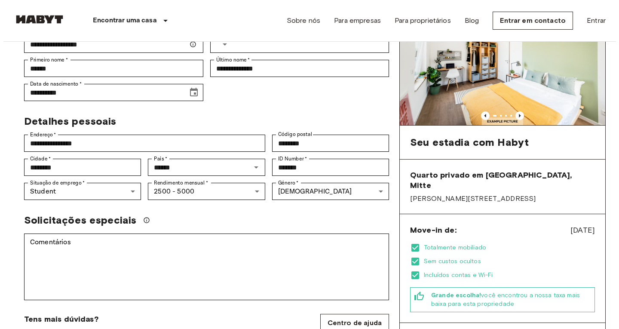
scroll to position [0, 0]
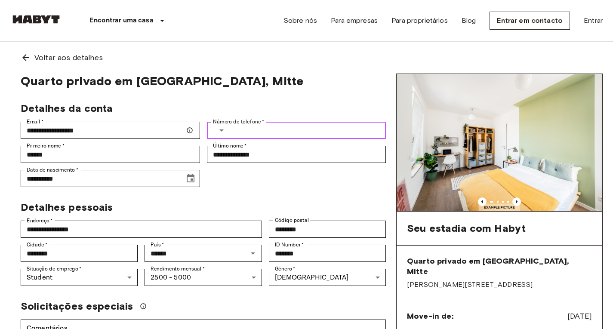
click at [270, 132] on input "Número de telefone   *" at bounding box center [310, 130] width 153 height 17
click at [221, 130] on icon "Select country" at bounding box center [221, 130] width 4 height 2
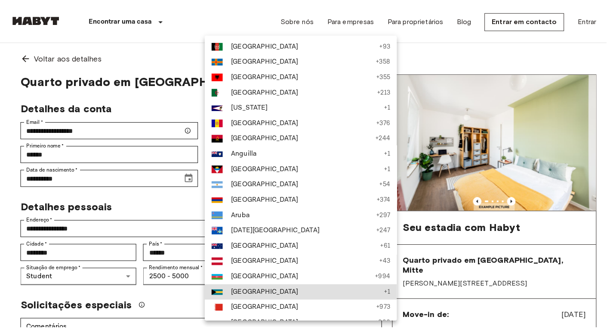
scroll to position [316, 0]
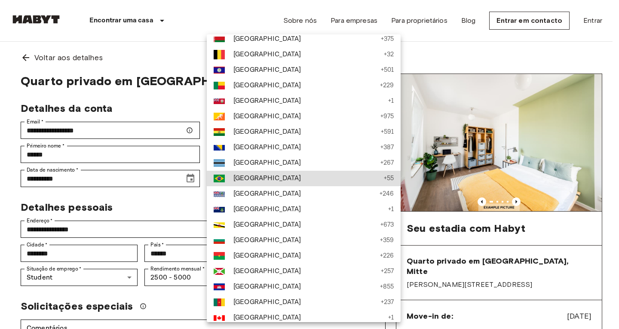
drag, startPoint x: 245, startPoint y: 177, endPoint x: 249, endPoint y: 173, distance: 5.2
click at [245, 177] on span "Brazil" at bounding box center [307, 178] width 146 height 10
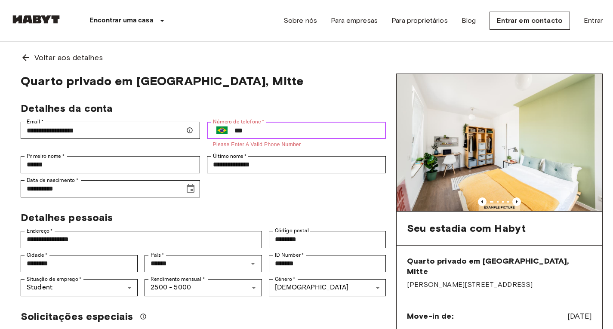
click at [262, 132] on input "***" at bounding box center [310, 130] width 152 height 17
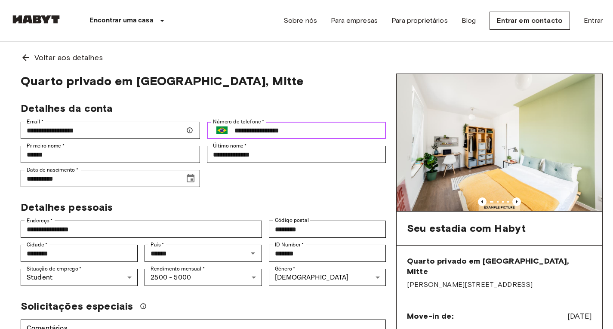
type input "**********"
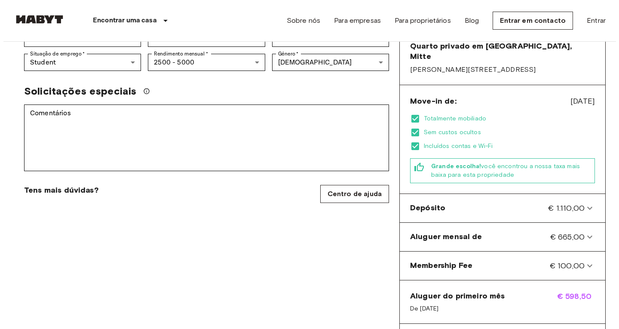
scroll to position [473, 0]
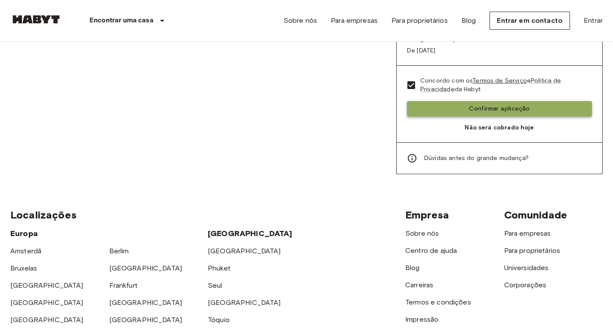
click at [472, 101] on button "Confirmar aplicação" at bounding box center [499, 109] width 185 height 16
